Goal: Task Accomplishment & Management: Manage account settings

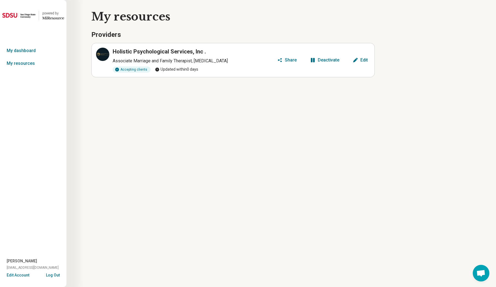
click at [206, 65] on div "Holistic Psychological Services, Inc . Associate Marriage and Family Therapist,…" at bounding box center [185, 60] width 179 height 25
click at [362, 60] on div "Edit" at bounding box center [363, 60] width 7 height 4
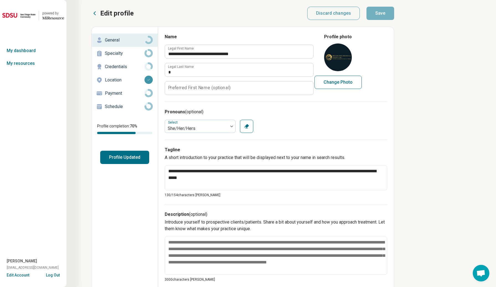
type textarea "*"
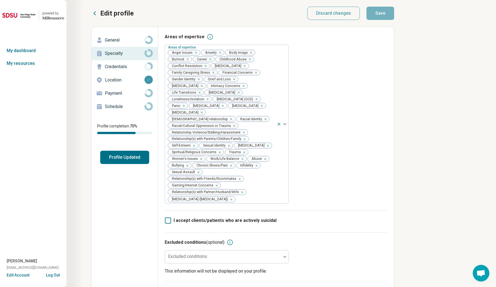
click at [125, 43] on p "General" at bounding box center [125, 40] width 40 height 7
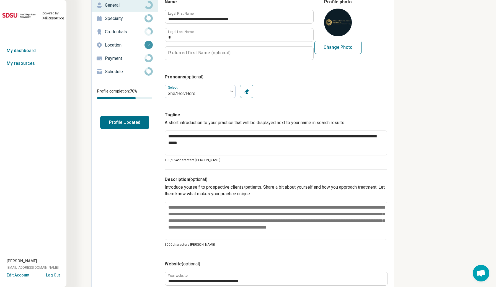
scroll to position [92, 0]
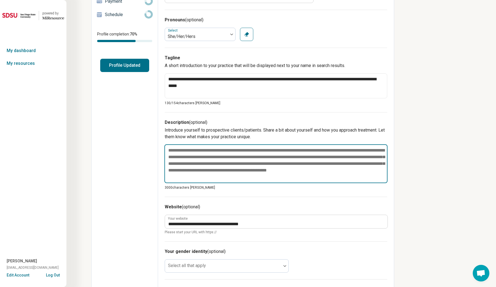
click at [198, 154] on textarea at bounding box center [275, 163] width 223 height 39
paste textarea "**********"
type textarea "*"
type textarea "**********"
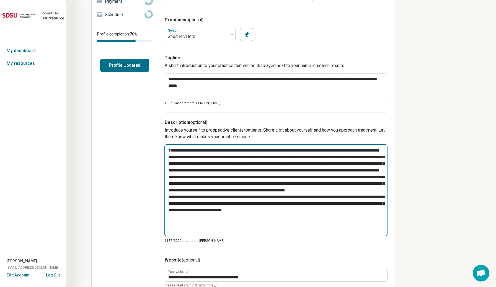
click at [331, 184] on textarea at bounding box center [275, 190] width 223 height 92
type textarea "*"
type textarea "**********"
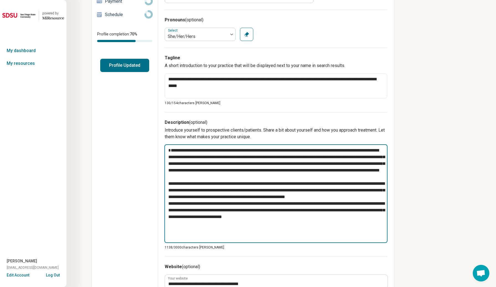
click at [207, 216] on textarea at bounding box center [275, 193] width 223 height 98
type textarea "*"
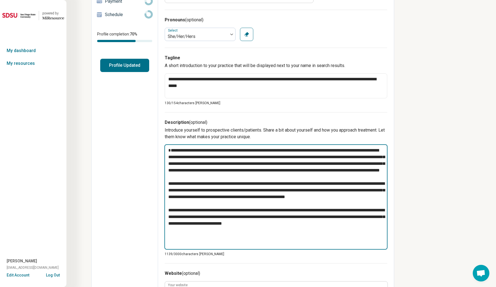
type textarea "**********"
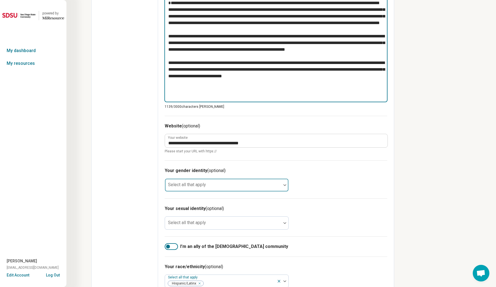
scroll to position [291, 0]
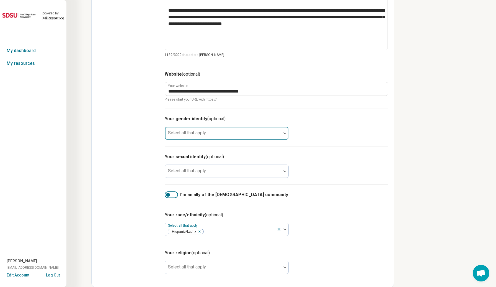
click at [234, 128] on div at bounding box center [223, 133] width 116 height 12
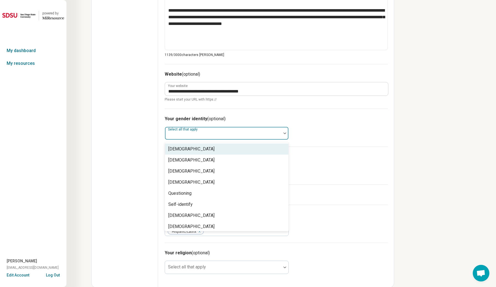
click at [286, 99] on span "Please start your URL with https://" at bounding box center [276, 99] width 223 height 5
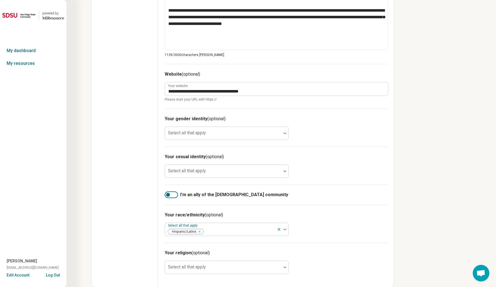
click at [175, 197] on div "I’m an ally of the [DEMOGRAPHIC_DATA] community" at bounding box center [276, 194] width 223 height 20
click at [175, 195] on div at bounding box center [171, 194] width 13 height 7
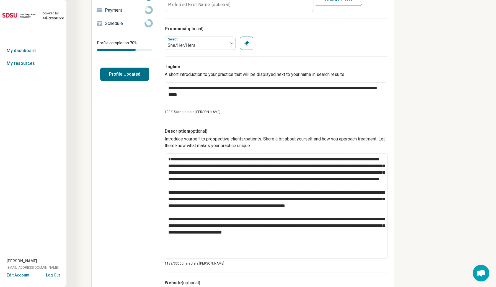
scroll to position [0, 0]
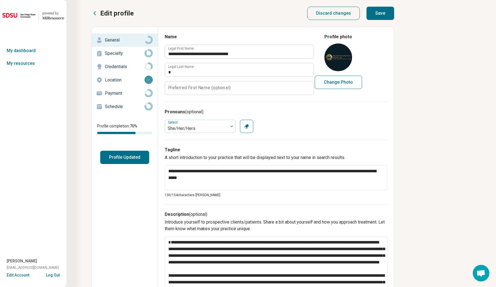
click at [380, 14] on button "Save" at bounding box center [380, 13] width 28 height 13
click at [134, 52] on p "Specialty" at bounding box center [125, 53] width 40 height 7
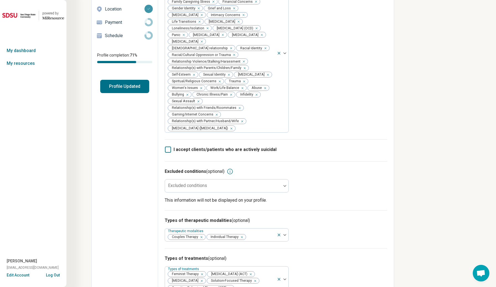
scroll to position [114, 0]
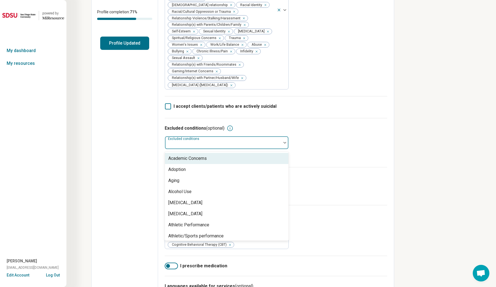
click at [183, 146] on div at bounding box center [223, 145] width 112 height 8
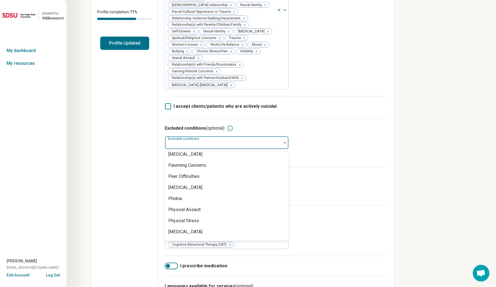
scroll to position [544, 0]
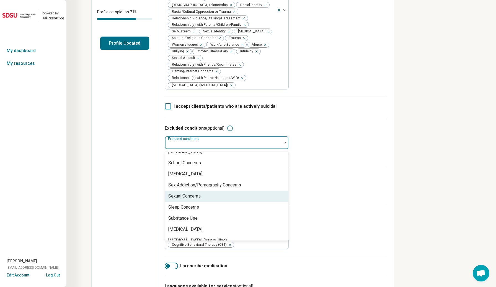
click at [124, 183] on div "Edit profile General Specialty Credentials Location Payment Schedule Profile co…" at bounding box center [125, 183] width 66 height 541
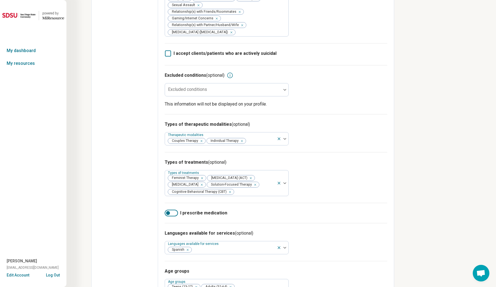
scroll to position [170, 0]
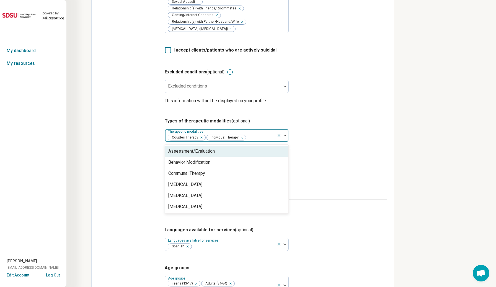
click at [254, 137] on div at bounding box center [260, 138] width 28 height 8
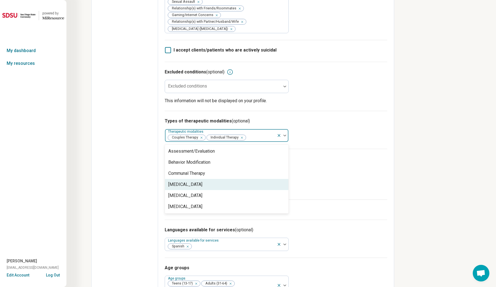
click at [135, 179] on div "Edit profile General Specialty Credentials Location Payment Schedule Profile co…" at bounding box center [125, 127] width 66 height 541
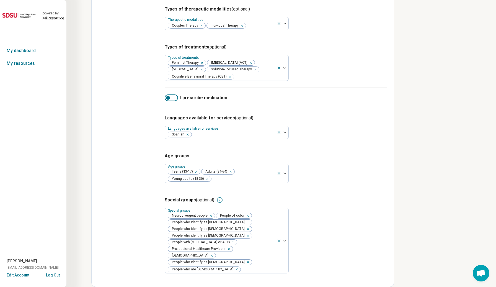
scroll to position [289, 0]
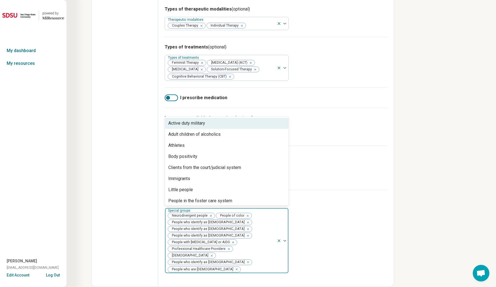
click at [261, 230] on div "Neurodivergent people People of color People who identify as [DEMOGRAPHIC_DATA]…" at bounding box center [221, 240] width 112 height 65
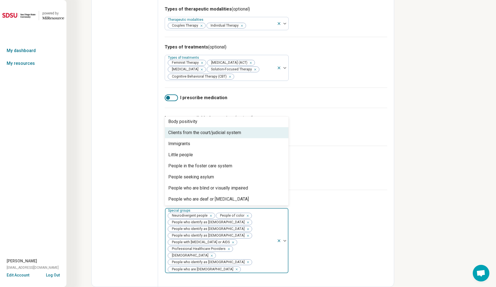
scroll to position [35, 0]
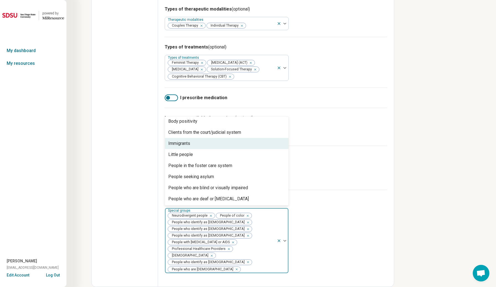
click at [240, 149] on div "Immigrants" at bounding box center [226, 143] width 123 height 11
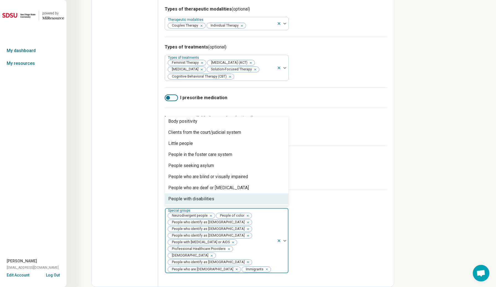
click at [253, 238] on div "Neurodivergent people People of color People who identify as [DEMOGRAPHIC_DATA]…" at bounding box center [221, 240] width 112 height 65
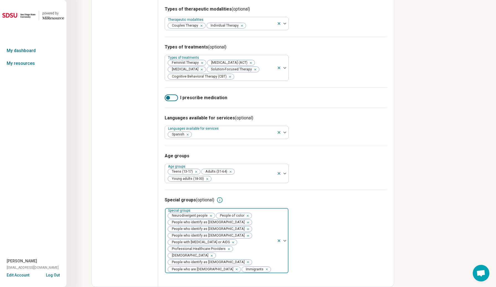
click at [243, 236] on div "Neurodivergent people People of color People who identify as [DEMOGRAPHIC_DATA]…" at bounding box center [221, 240] width 112 height 65
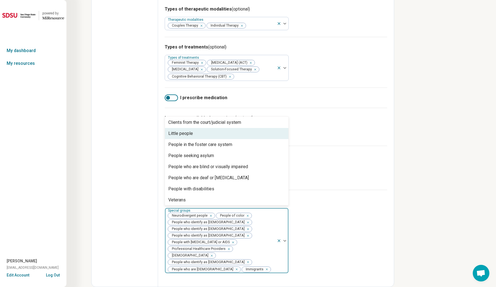
scroll to position [46, 0]
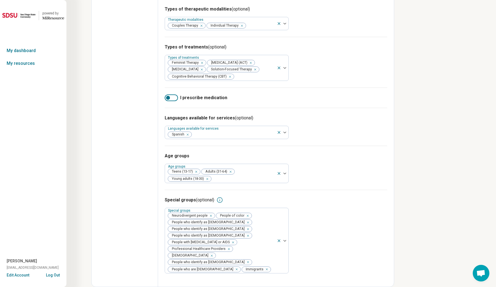
click at [130, 206] on div "Edit profile General Specialty Credentials Location Payment Schedule Profile co…" at bounding box center [125, 15] width 66 height 541
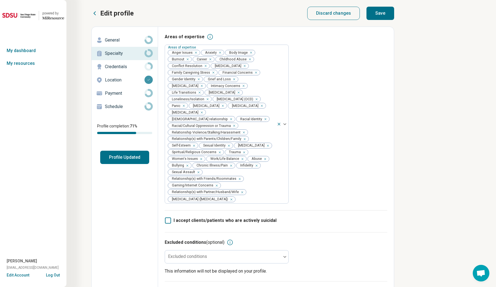
click at [382, 14] on button "Save" at bounding box center [380, 13] width 28 height 13
click at [112, 67] on p "Credentials" at bounding box center [125, 66] width 40 height 7
type textarea "*"
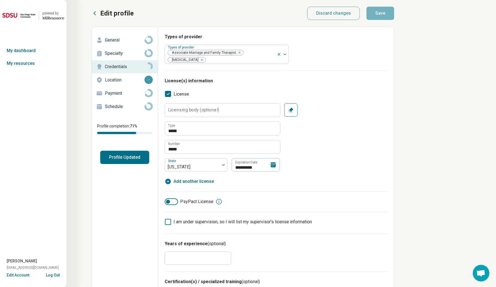
click at [107, 77] on p "Location" at bounding box center [125, 80] width 40 height 7
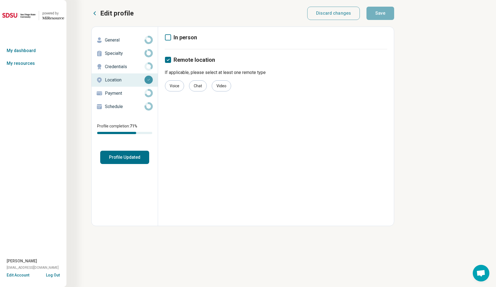
click at [116, 93] on p "Payment" at bounding box center [125, 93] width 40 height 7
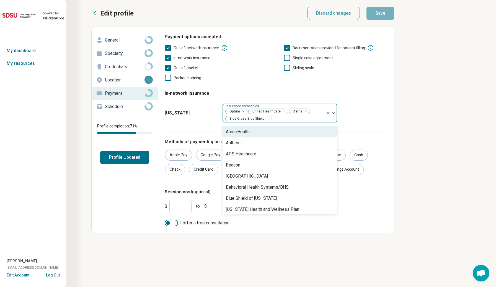
click at [285, 118] on div at bounding box center [297, 118] width 51 height 8
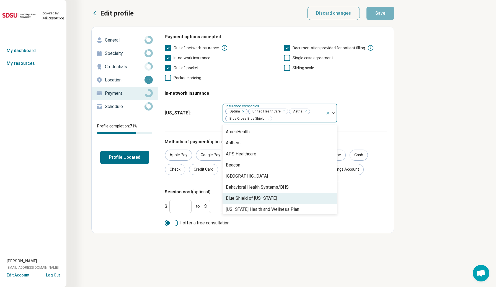
click at [262, 198] on div "Blue Shield of [US_STATE]" at bounding box center [251, 198] width 51 height 7
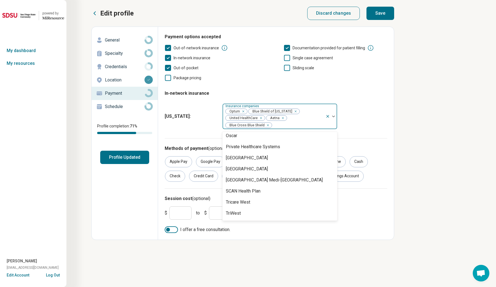
scroll to position [473, 0]
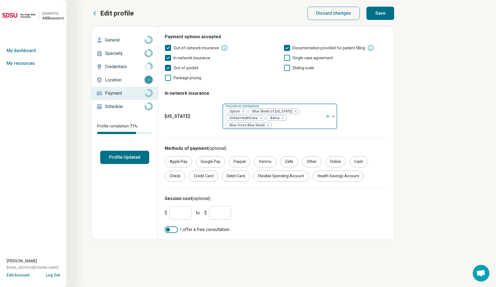
click at [295, 126] on div at bounding box center [297, 125] width 51 height 8
type input "*"
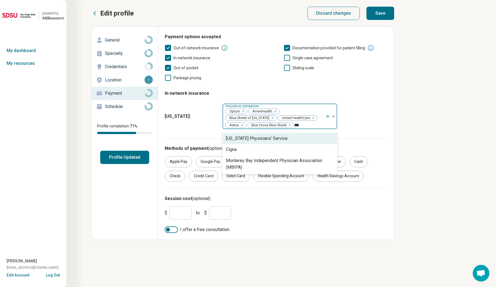
type input "****"
click at [299, 143] on div "Cigna" at bounding box center [279, 138] width 114 height 11
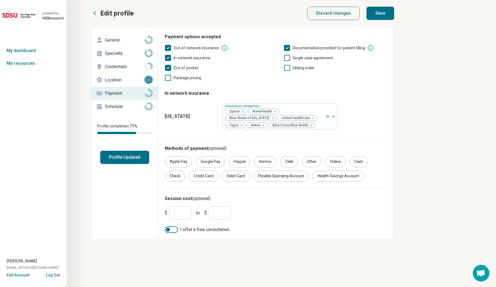
click at [362, 113] on div "[US_STATE] : Insurance companies Optum AmeriHealth Blue Shield of [US_STATE] Un…" at bounding box center [276, 116] width 222 height 30
click at [170, 230] on div at bounding box center [168, 229] width 4 height 4
click at [166, 231] on div at bounding box center [171, 229] width 13 height 7
click at [175, 233] on div at bounding box center [171, 229] width 13 height 7
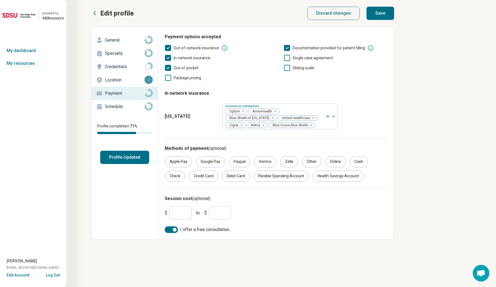
click at [385, 22] on div "Edit profile Discard changes Save Edit profile General Specialty Credentials Lo…" at bounding box center [197, 123] width 394 height 233
click at [384, 18] on button "Save" at bounding box center [380, 13] width 28 height 13
click at [125, 106] on p "Schedule" at bounding box center [125, 106] width 40 height 7
type textarea "*"
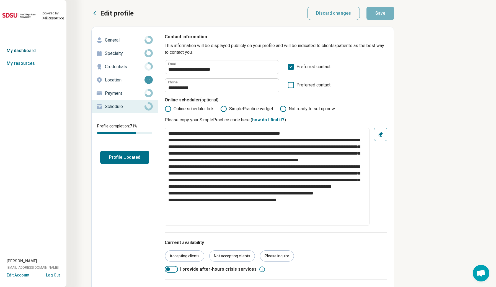
click at [23, 50] on link "My dashboard" at bounding box center [33, 50] width 66 height 13
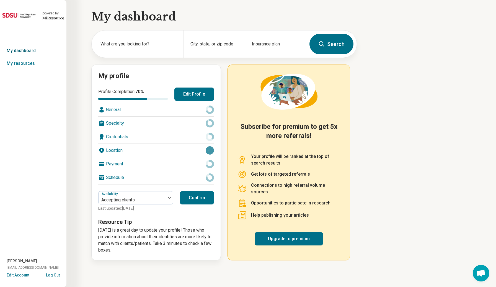
click at [30, 52] on link "My dashboard" at bounding box center [33, 50] width 66 height 13
click at [19, 48] on link "My dashboard" at bounding box center [33, 50] width 66 height 13
click at [28, 50] on link "My dashboard" at bounding box center [33, 50] width 66 height 13
click at [193, 198] on button "Confirm" at bounding box center [197, 197] width 34 height 13
click at [22, 62] on link "My resources" at bounding box center [33, 63] width 66 height 13
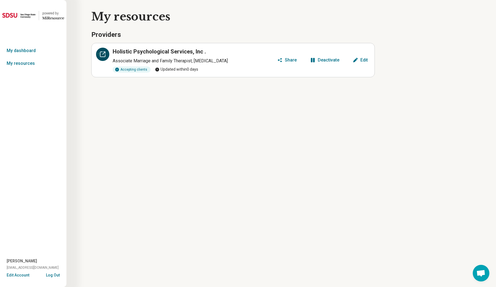
click at [105, 57] on icon at bounding box center [102, 54] width 7 height 7
click at [21, 54] on link "My dashboard" at bounding box center [33, 50] width 66 height 13
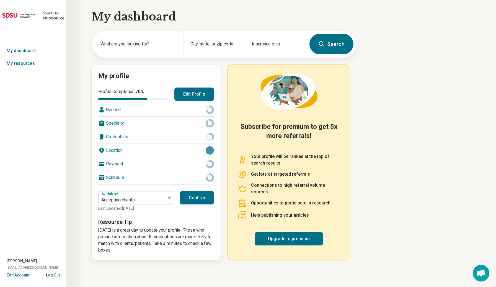
click at [183, 163] on div "Payment" at bounding box center [156, 163] width 116 height 13
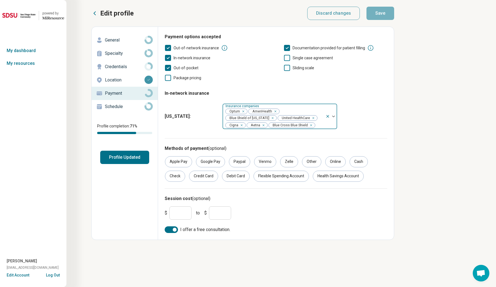
click at [276, 111] on div "Remove [object Object]" at bounding box center [274, 111] width 7 height 7
click at [381, 14] on button "Save" at bounding box center [380, 13] width 28 height 13
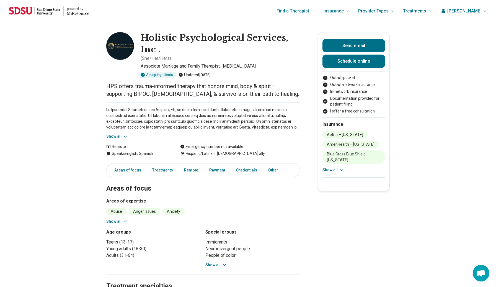
click at [120, 134] on button "Show all" at bounding box center [117, 136] width 22 height 6
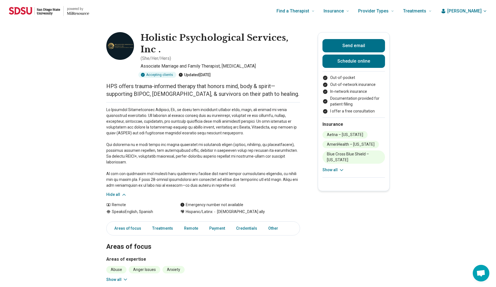
scroll to position [2, 0]
